Goal: Task Accomplishment & Management: Manage account settings

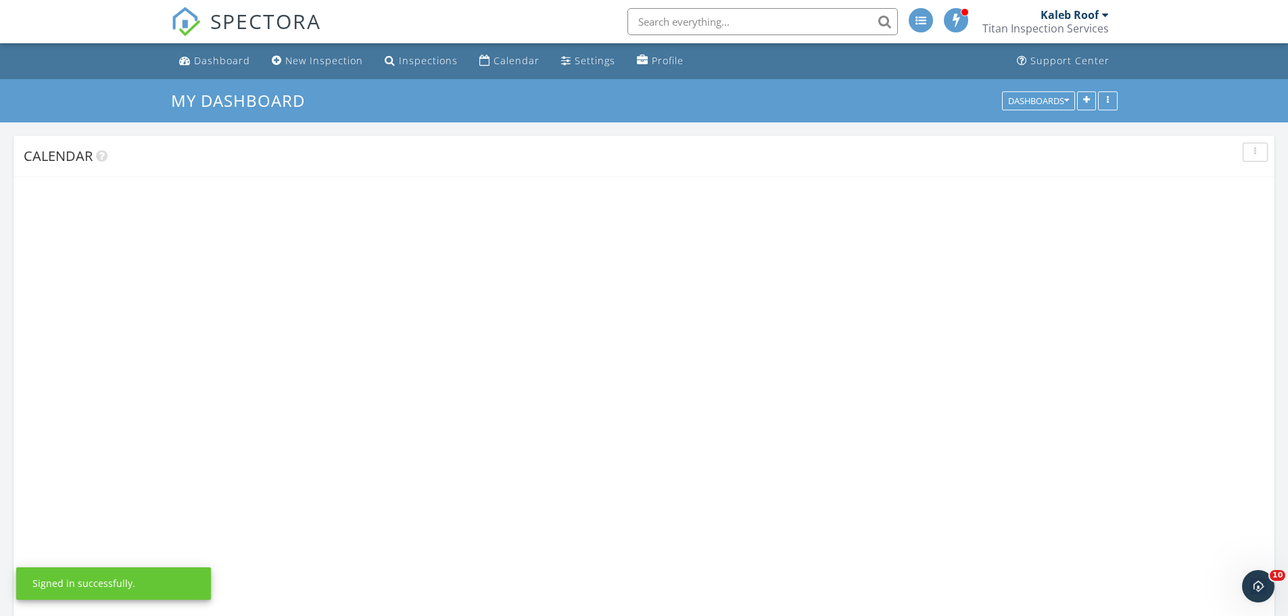
scroll to position [1657, 1309]
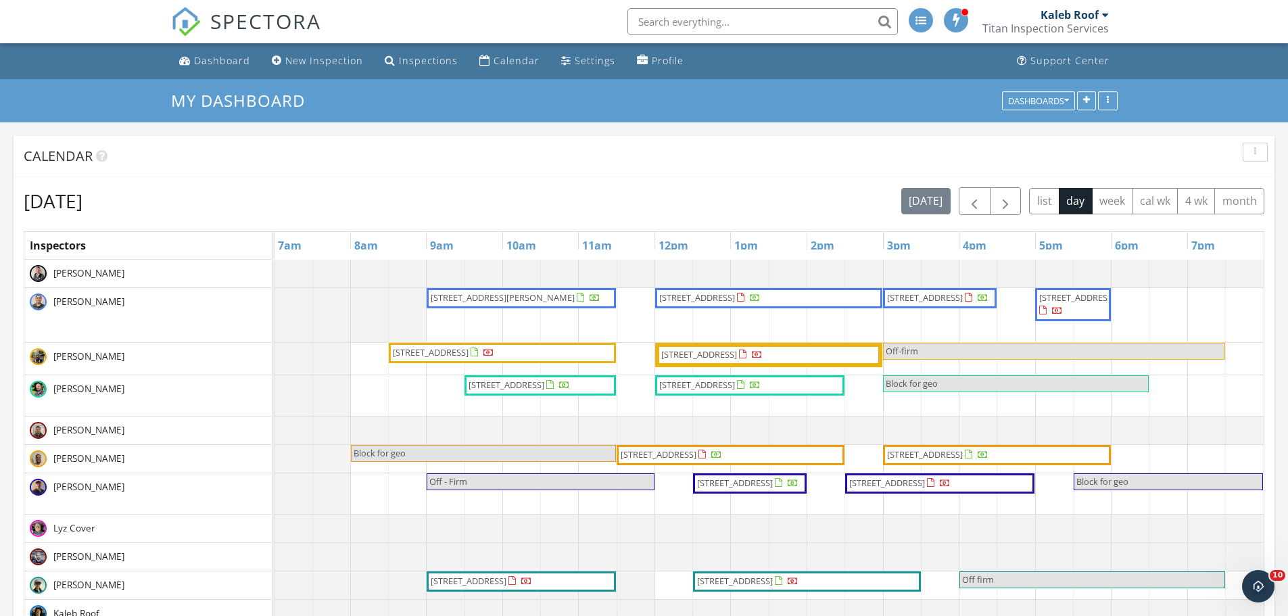
click at [957, 193] on div "[DATE] list day week cal wk 4 wk month" at bounding box center [1082, 201] width 363 height 28
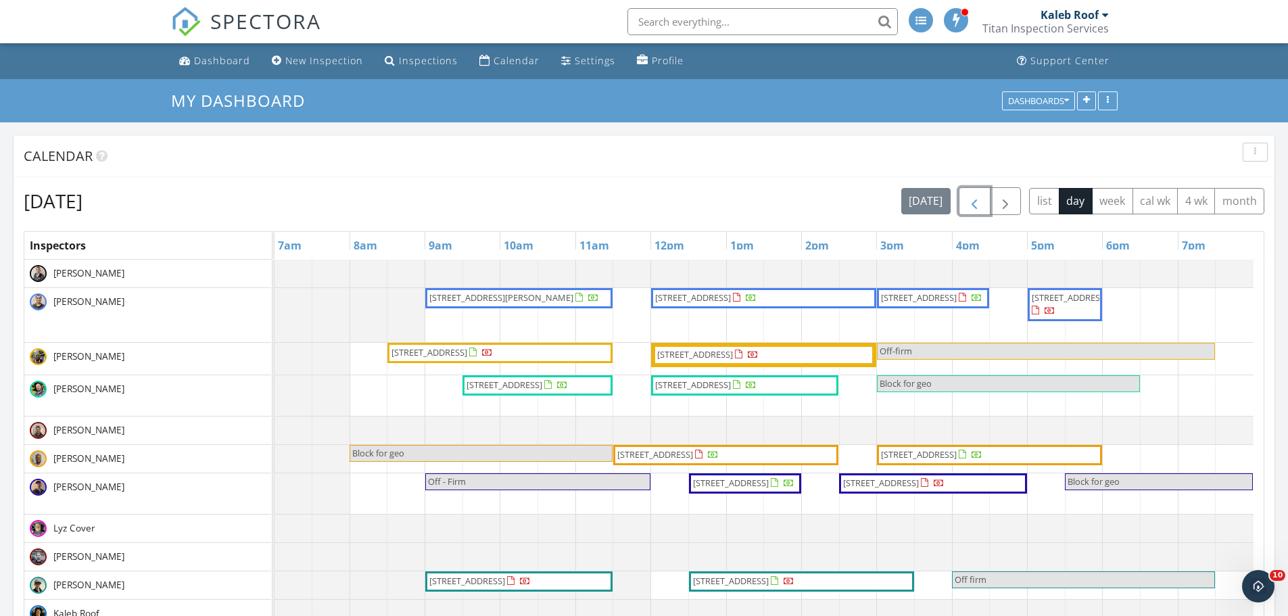
click at [975, 189] on button "button" at bounding box center [974, 201] width 32 height 28
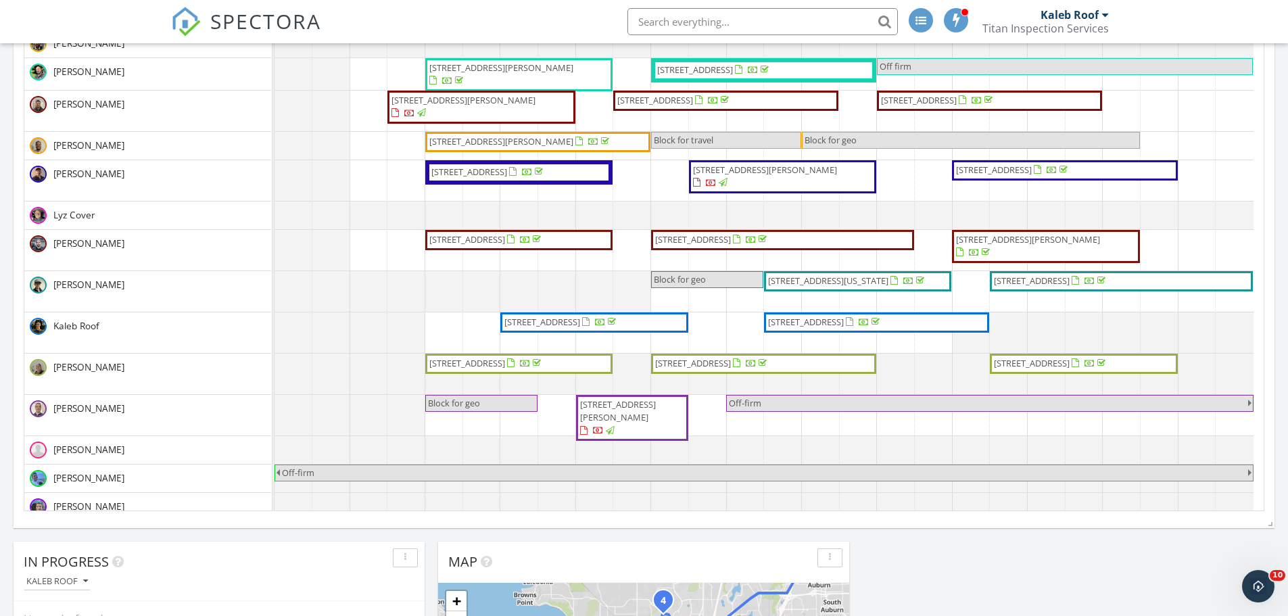
scroll to position [67, 0]
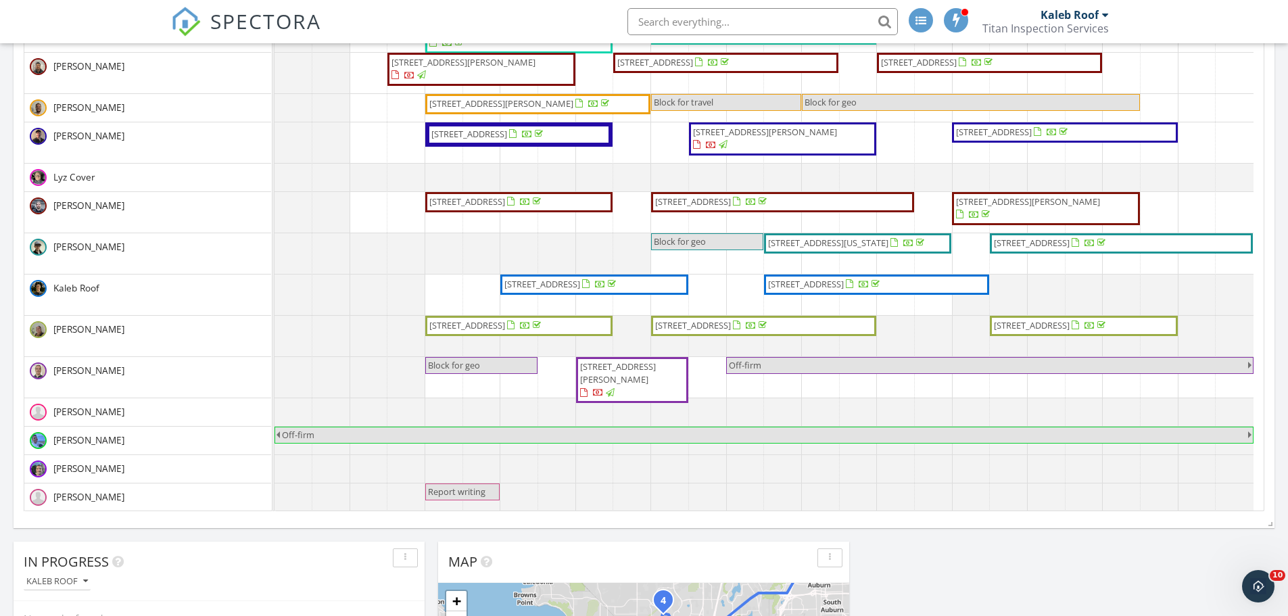
click at [580, 289] on span "[STREET_ADDRESS]" at bounding box center [542, 284] width 76 height 12
